Goal: Task Accomplishment & Management: Complete application form

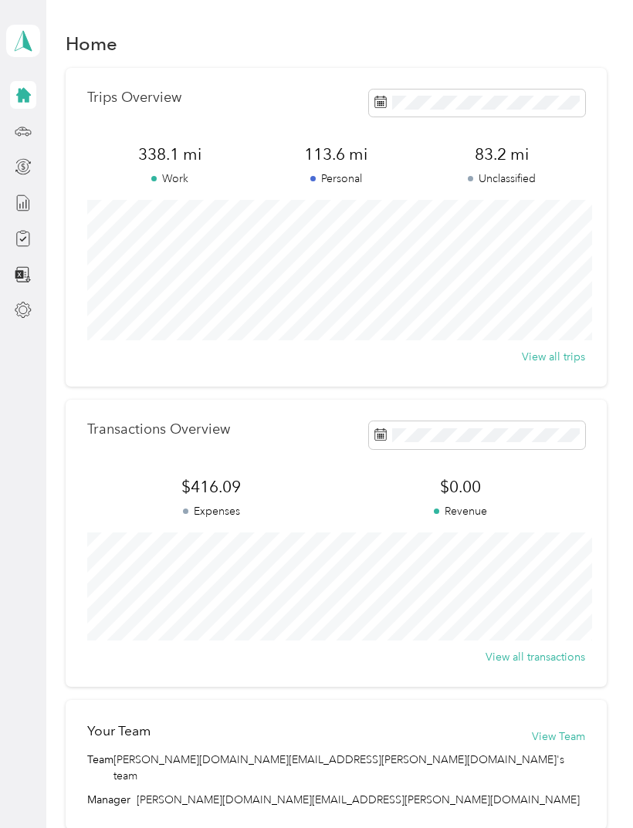
click at [22, 96] on icon at bounding box center [23, 95] width 15 height 15
click at [92, 240] on div "Compliance" at bounding box center [78, 239] width 80 height 38
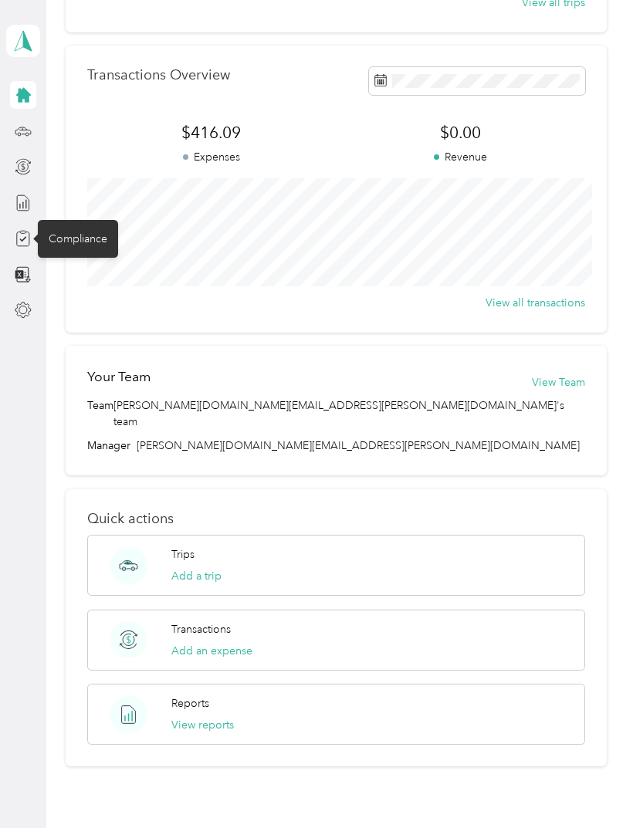
scroll to position [353, 0]
click at [231, 718] on button "View reports" at bounding box center [202, 726] width 62 height 16
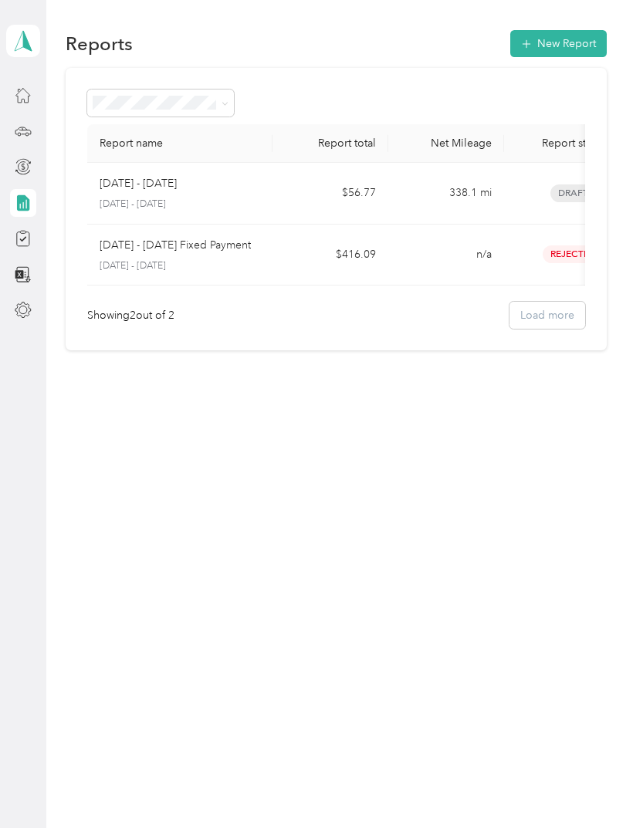
click at [30, 301] on div at bounding box center [23, 310] width 26 height 28
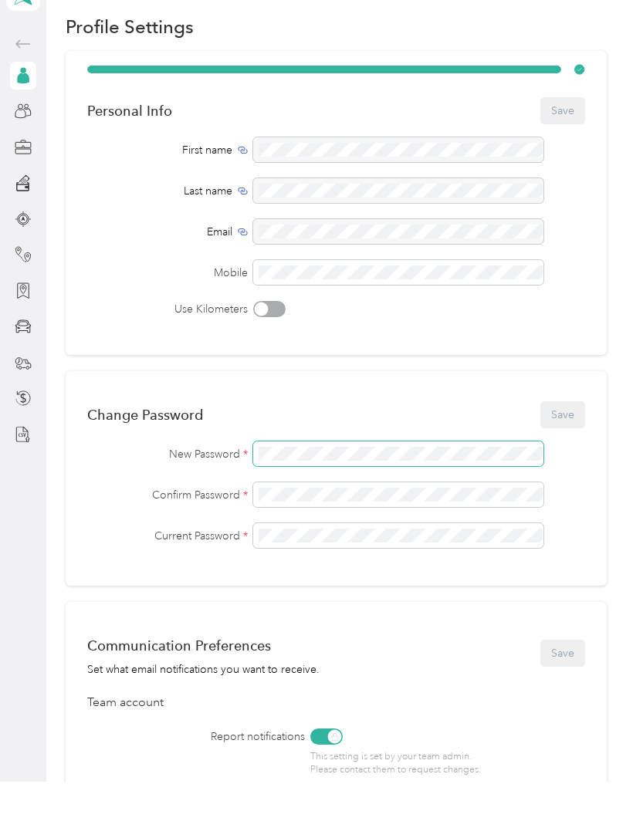
scroll to position [-3, 0]
click at [28, 113] on icon at bounding box center [23, 121] width 17 height 17
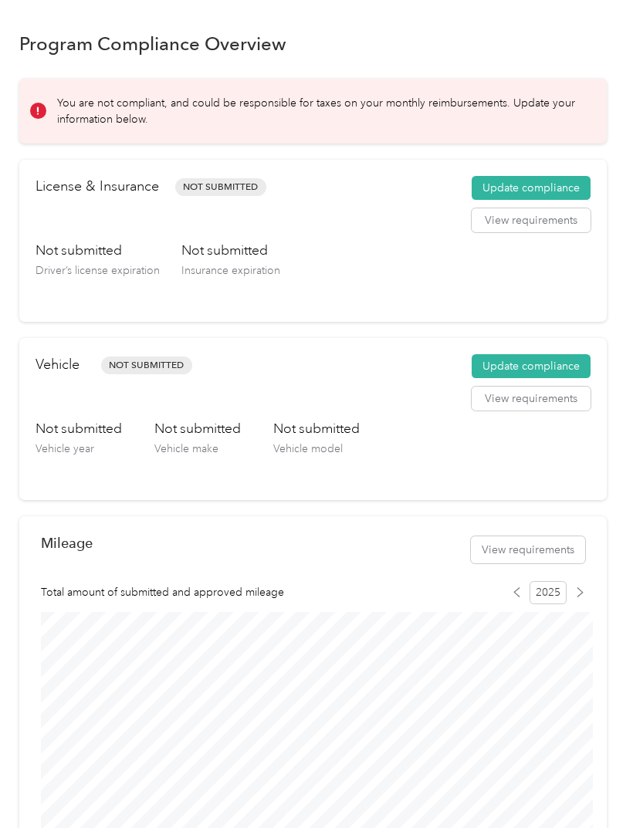
click at [571, 185] on button "Update compliance" at bounding box center [530, 188] width 119 height 25
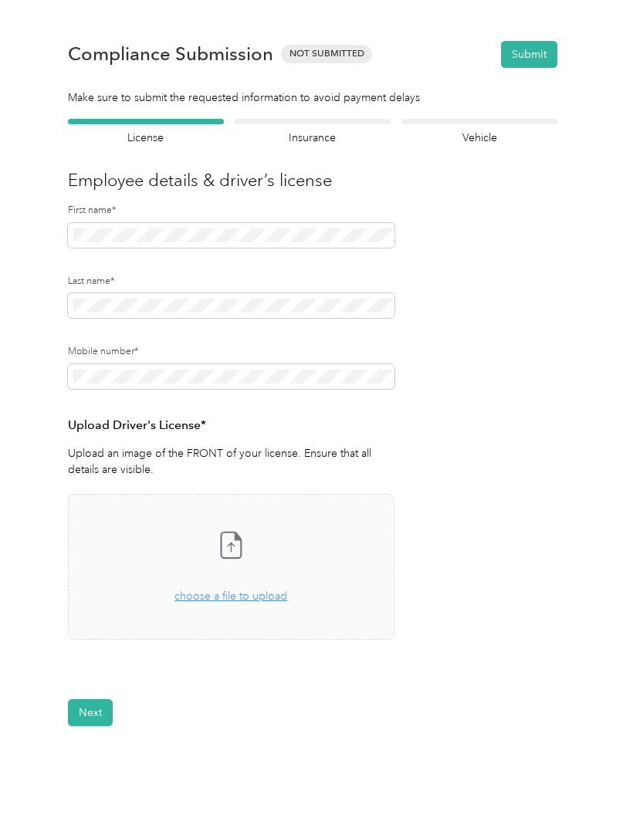
click at [267, 593] on span "choose a file to upload" at bounding box center [230, 595] width 113 height 13
click at [104, 765] on button "Next" at bounding box center [90, 758] width 45 height 27
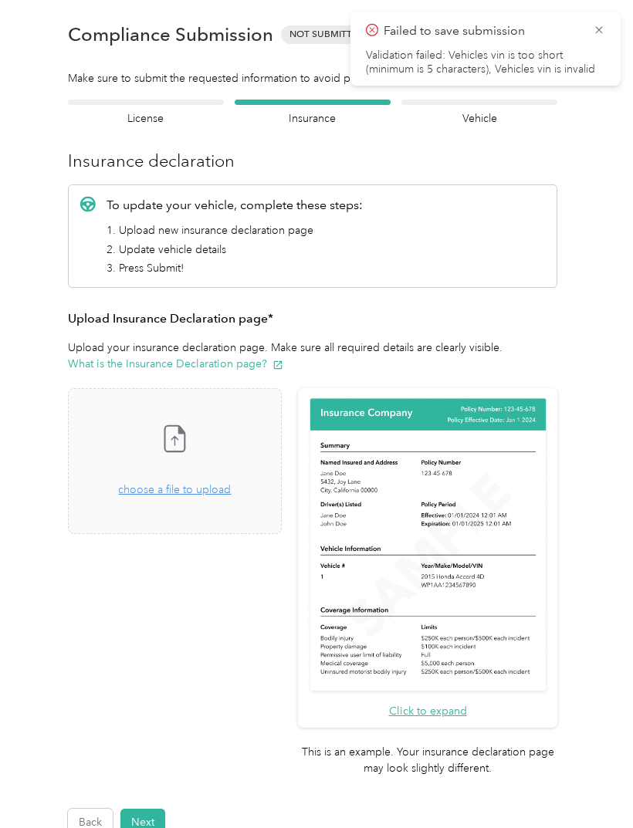
scroll to position [19, 0]
click at [231, 497] on div "Drag and drop your file here, or choose a file to upload" at bounding box center [174, 481] width 113 height 34
click at [231, 489] on span "choose a file to upload" at bounding box center [174, 489] width 113 height 13
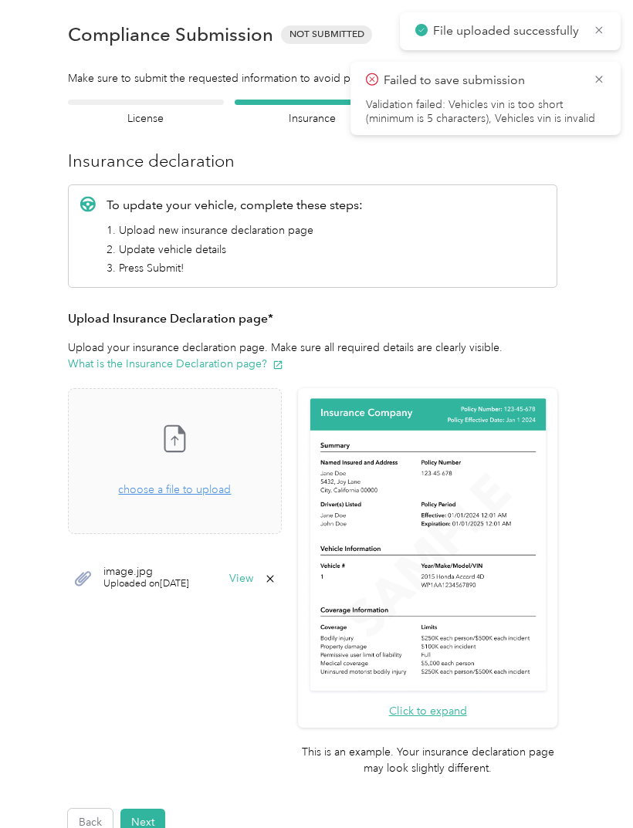
click at [226, 498] on div "Take a photo or choose a photo from your library Drag and drop your file here, …" at bounding box center [174, 461] width 187 height 120
click at [229, 503] on div "Take a photo or choose a photo from your library Drag and drop your file here, …" at bounding box center [174, 461] width 187 height 120
click at [154, 809] on button "Next" at bounding box center [142, 822] width 45 height 27
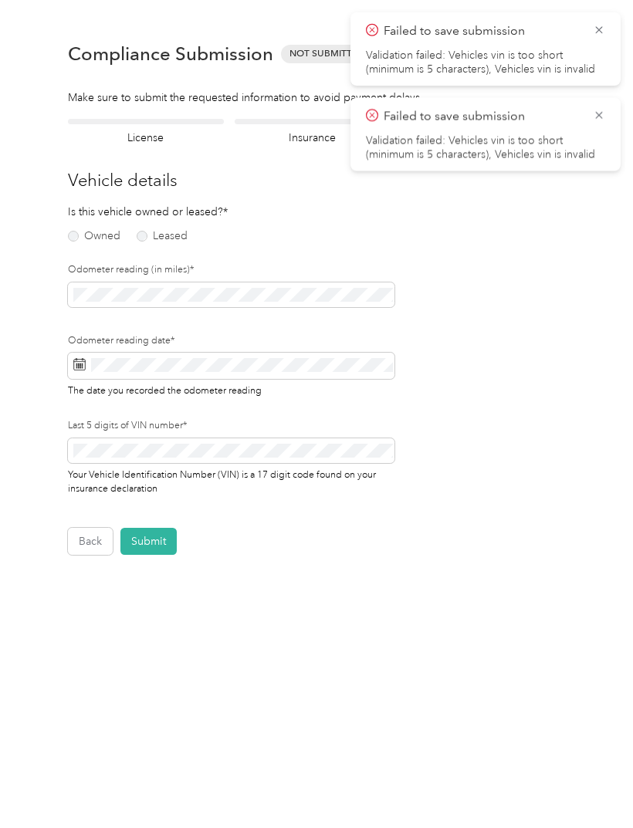
click at [73, 240] on label "Owned" at bounding box center [94, 236] width 52 height 11
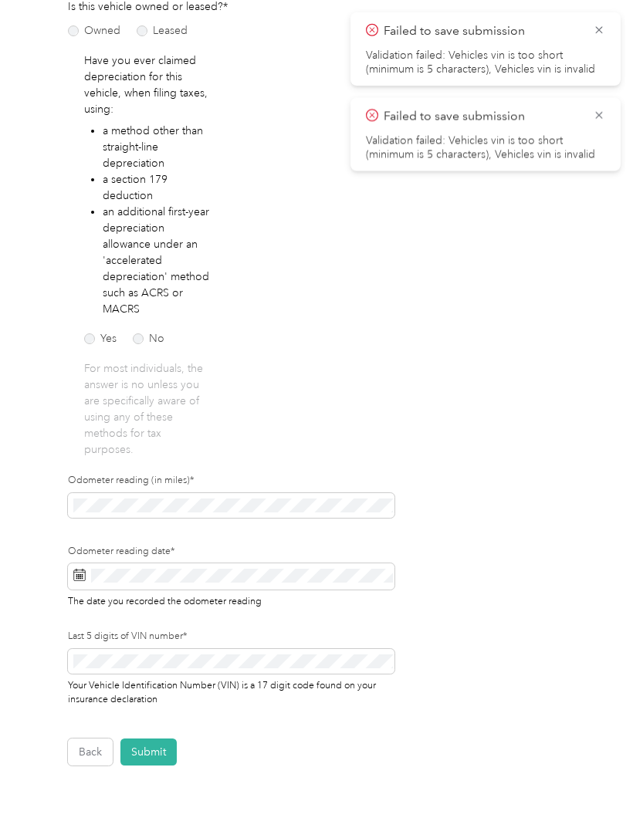
scroll to position [205, 0]
click at [143, 343] on label "No" at bounding box center [149, 338] width 32 height 11
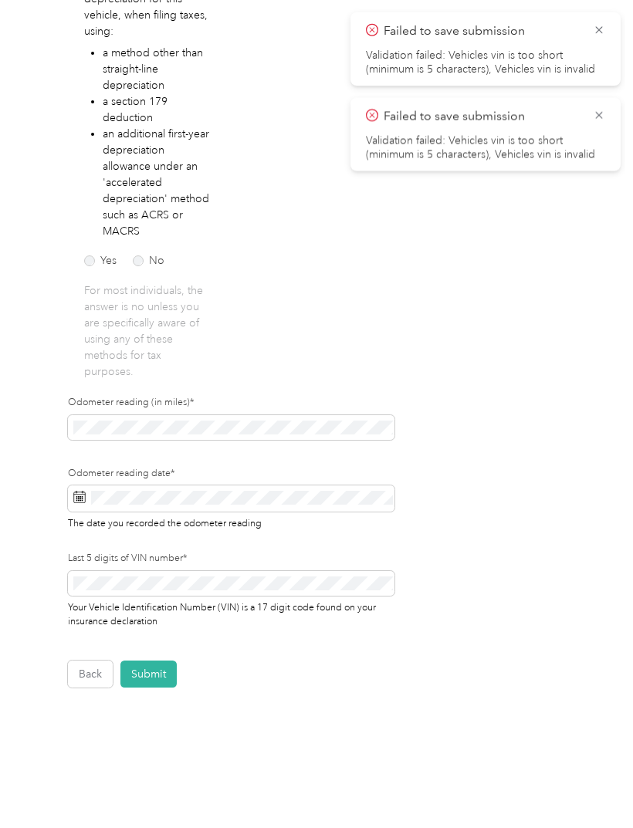
scroll to position [282, 0]
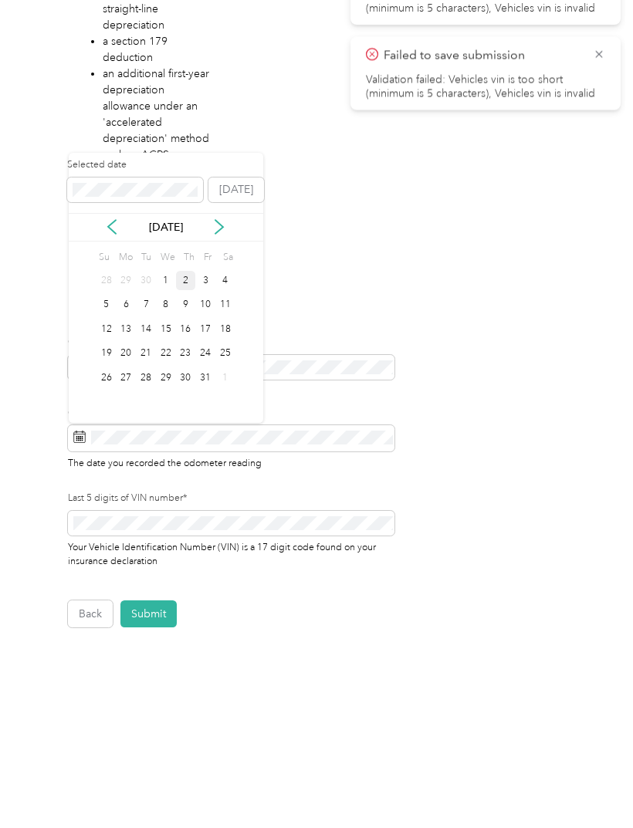
click at [194, 332] on div "2" at bounding box center [186, 341] width 20 height 19
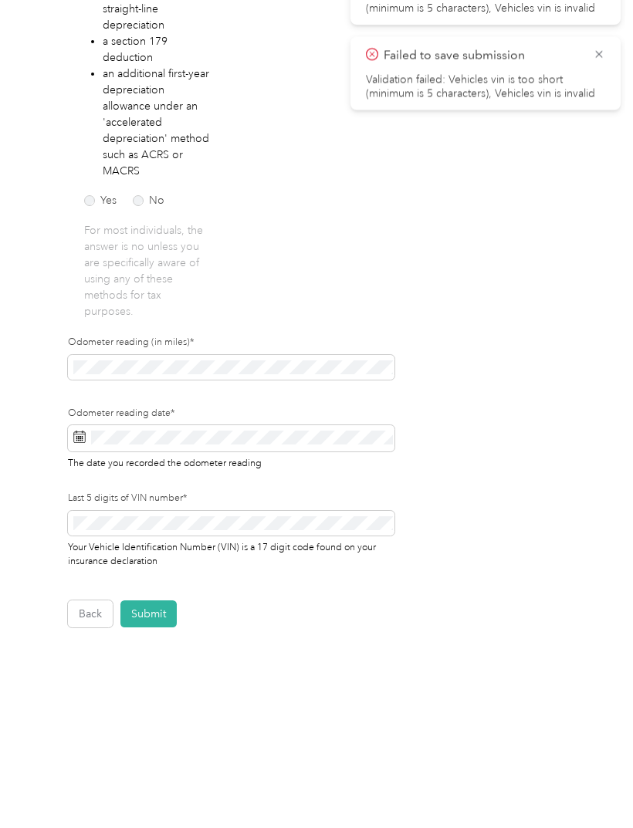
scroll to position [61, 0]
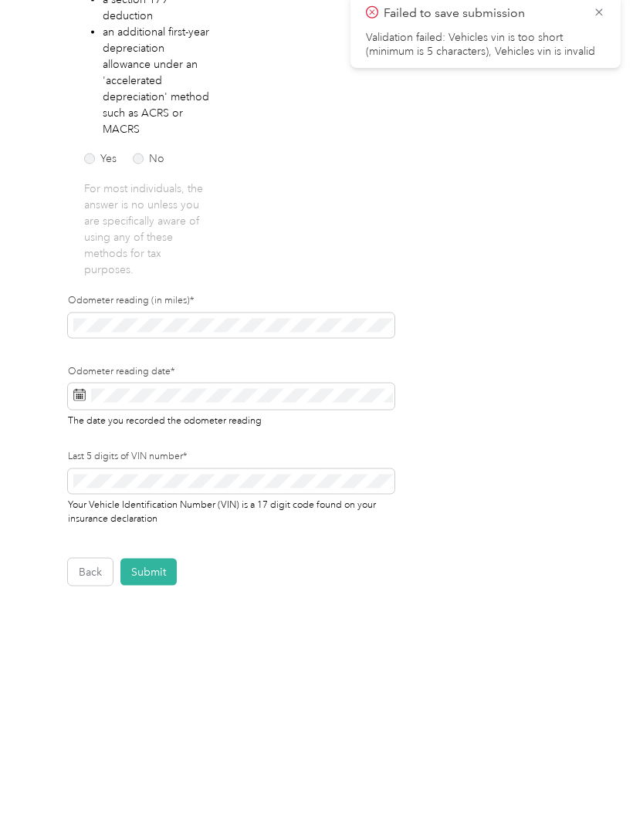
click at [157, 661] on button "Submit" at bounding box center [148, 674] width 56 height 27
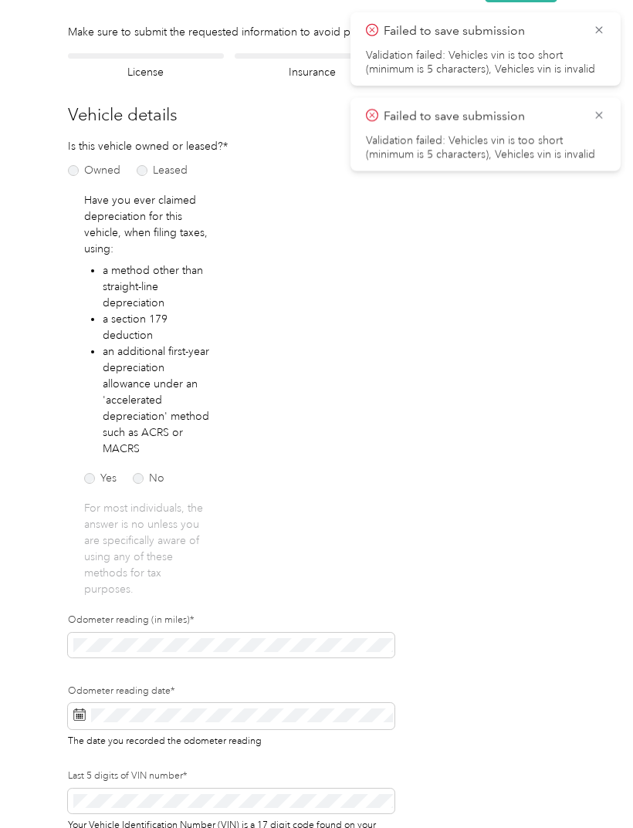
scroll to position [19, 0]
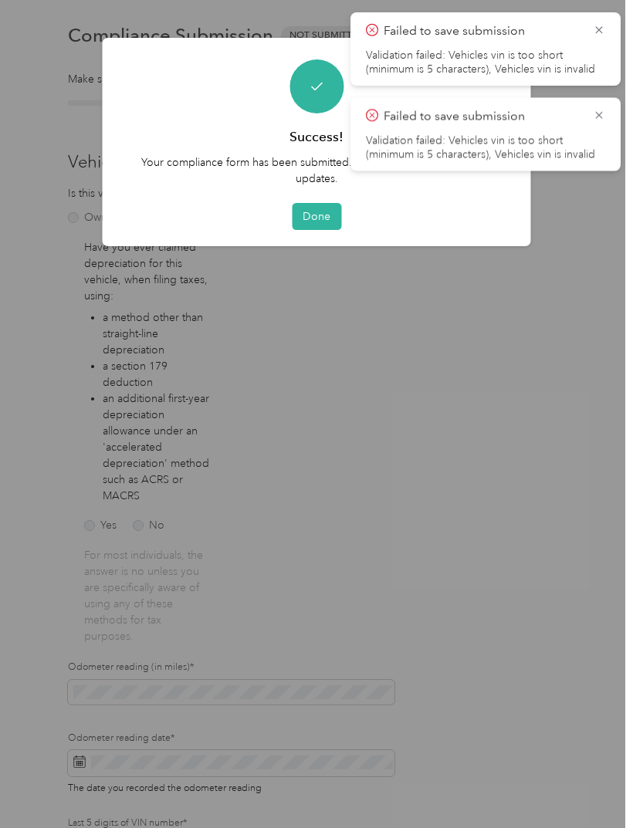
click at [322, 225] on button "Done" at bounding box center [316, 216] width 49 height 27
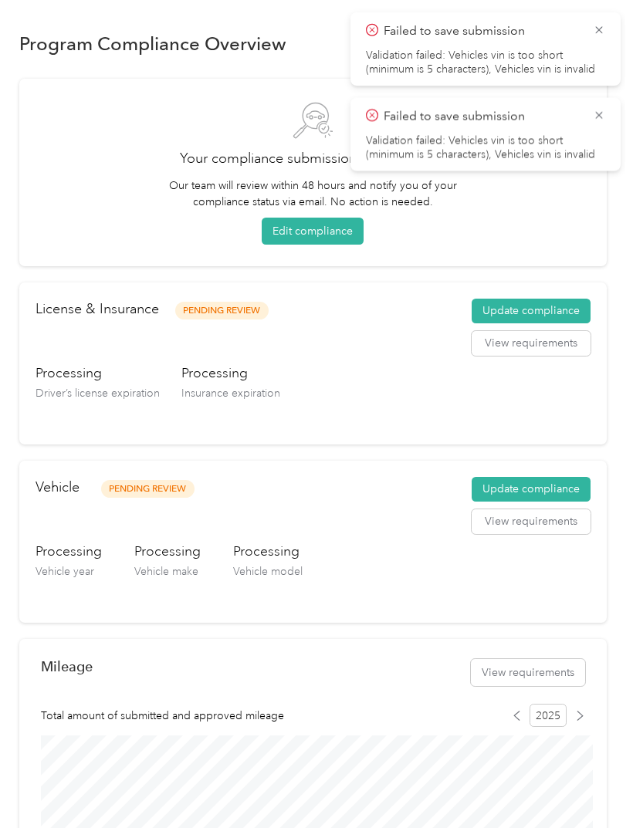
click at [597, 35] on icon at bounding box center [598, 30] width 12 height 14
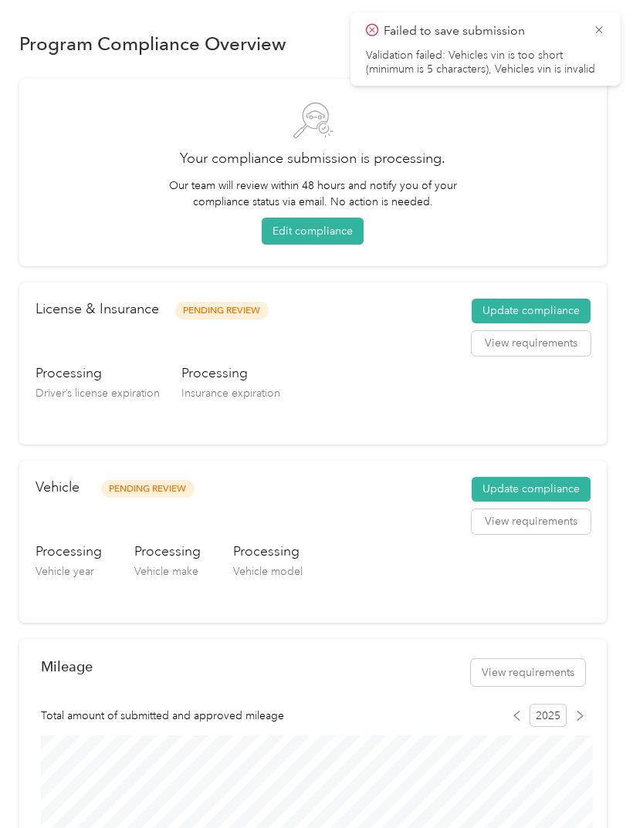
click at [603, 34] on icon at bounding box center [598, 30] width 12 height 14
